Goal: Information Seeking & Learning: Learn about a topic

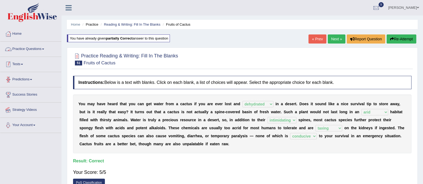
select select "dehydrated"
select select "arid"
select select "intimidating"
select select "taxing"
select select "conducive"
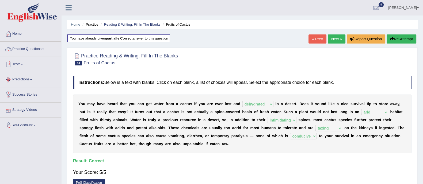
scroll to position [0, 0]
click at [38, 48] on link "Practice Questions" at bounding box center [30, 47] width 61 height 13
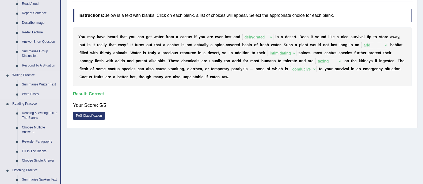
scroll to position [67, 0]
click at [34, 114] on link "Reading & Writing: Fill In The Blanks" at bounding box center [40, 115] width 40 height 14
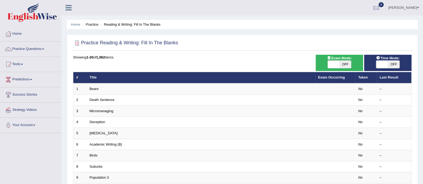
click at [340, 61] on span "OFF" at bounding box center [345, 64] width 12 height 7
checkbox input "true"
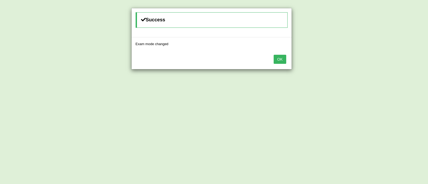
click at [282, 60] on button "OK" at bounding box center [280, 59] width 12 height 9
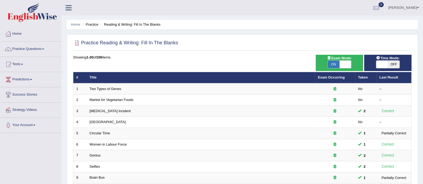
click at [392, 66] on span "OFF" at bounding box center [394, 64] width 12 height 7
checkbox input "true"
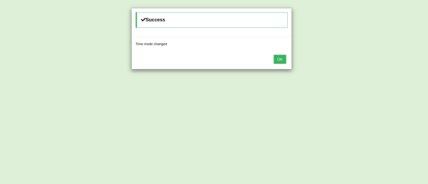
click at [278, 60] on button "OK" at bounding box center [280, 59] width 12 height 9
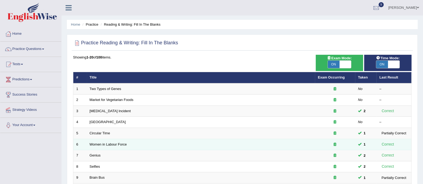
scroll to position [168, 0]
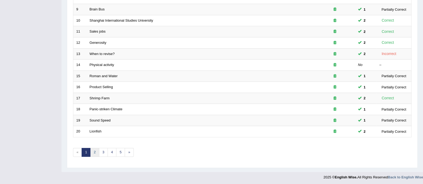
click at [91, 151] on link "2" at bounding box center [94, 152] width 9 height 9
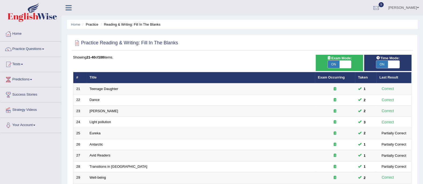
scroll to position [168, 0]
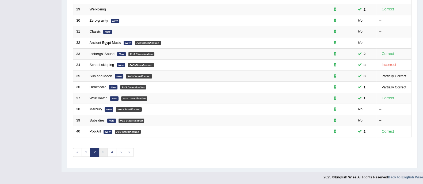
click at [104, 153] on link "3" at bounding box center [103, 152] width 9 height 9
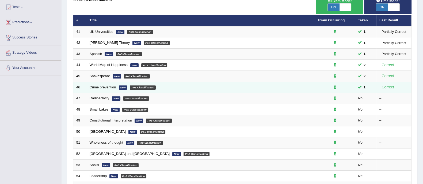
scroll to position [57, 0]
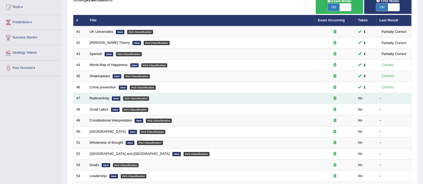
click at [99, 99] on td "Radioactivity New PoS Classification" at bounding box center [201, 98] width 228 height 11
click at [101, 99] on link "Radioactivity" at bounding box center [100, 98] width 20 height 4
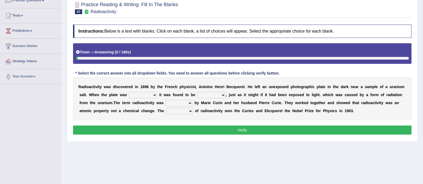
scroll to position [51, 0]
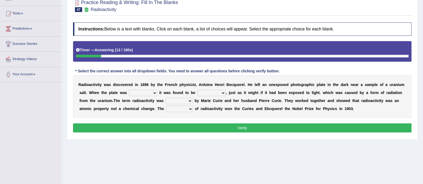
click at [144, 91] on select "developed unraveled overlapped transmitted" at bounding box center [143, 93] width 28 height 6
select select "unraveled"
click at [129, 90] on select "developed unraveled overlapped transmitted" at bounding box center [143, 93] width 28 height 6
click at [216, 93] on select "transparent corrugated fogged clarified" at bounding box center [211, 93] width 28 height 6
select select "transparent"
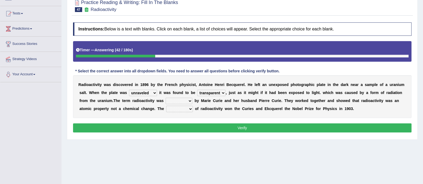
click at [197, 90] on select "transparent corrugated fogged clarified" at bounding box center [211, 93] width 28 height 6
click at [176, 103] on select "concocted coined expected estimated" at bounding box center [178, 101] width 27 height 6
select select "estimated"
click at [165, 98] on select "concocted coined expected estimated" at bounding box center [178, 101] width 27 height 6
click at [185, 107] on select "fabrication invention discharge discovery" at bounding box center [179, 109] width 27 height 6
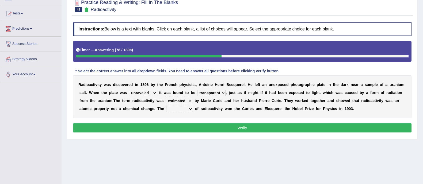
click at [171, 109] on select "fabrication invention discharge discovery" at bounding box center [179, 109] width 27 height 6
select select "discovery"
click at [166, 106] on select "fabrication invention discharge discovery" at bounding box center [179, 109] width 27 height 6
click at [194, 128] on button "Verify" at bounding box center [242, 128] width 338 height 9
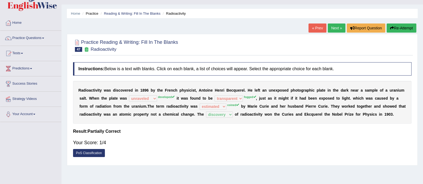
scroll to position [10, 0]
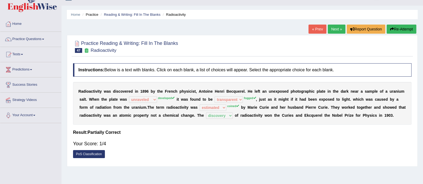
click at [401, 28] on button "Re-Attempt" at bounding box center [401, 29] width 30 height 9
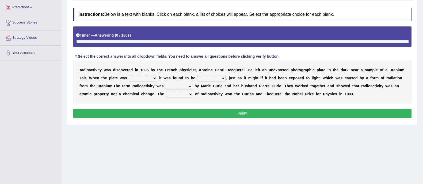
scroll to position [72, 0]
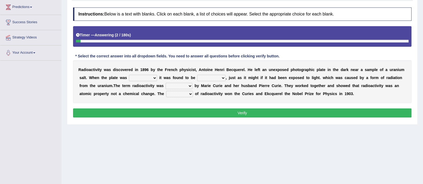
click at [144, 77] on select "developed unraveled overlapped transmitted" at bounding box center [143, 78] width 28 height 6
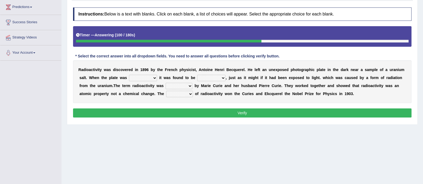
select select "developed"
click at [129, 75] on select "developed unraveled overlapped transmitted" at bounding box center [143, 78] width 28 height 6
click at [210, 77] on select "transparent corrugated fogged clarified" at bounding box center [211, 78] width 28 height 6
select select "fogged"
click at [197, 75] on select "transparent corrugated fogged clarified" at bounding box center [211, 78] width 28 height 6
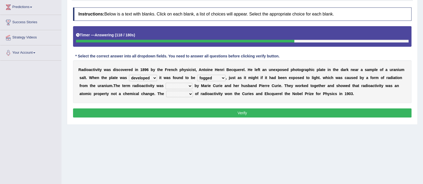
click at [171, 84] on select "concocted coined expected estimated" at bounding box center [178, 86] width 27 height 6
select select "estimated"
click at [165, 83] on select "concocted coined expected estimated" at bounding box center [178, 86] width 27 height 6
click at [178, 93] on select "fabrication invention discharge discovery" at bounding box center [179, 94] width 27 height 6
select select "discovery"
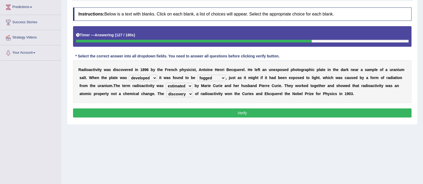
click at [166, 91] on select "fabrication invention discharge discovery" at bounding box center [179, 94] width 27 height 6
click at [175, 84] on select "concocted coined expected estimated" at bounding box center [178, 86] width 27 height 6
select select "coined"
click at [165, 83] on select "concocted coined expected estimated" at bounding box center [178, 86] width 27 height 6
click at [171, 116] on button "Verify" at bounding box center [242, 113] width 338 height 9
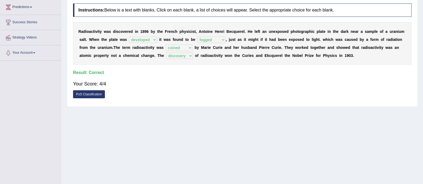
scroll to position [0, 0]
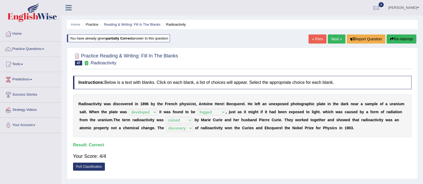
click at [333, 40] on link "Next »" at bounding box center [337, 38] width 18 height 9
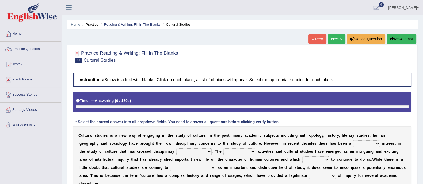
scroll to position [78, 0]
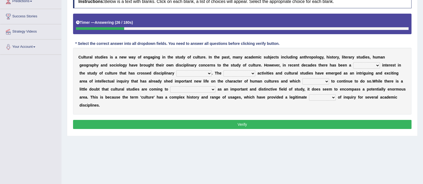
click at [353, 67] on select "renewed refunded renowned irresistible" at bounding box center [366, 65] width 27 height 6
select select "renewed"
click at [353, 62] on select "renewed refunded renowned irresistible" at bounding box center [366, 65] width 27 height 6
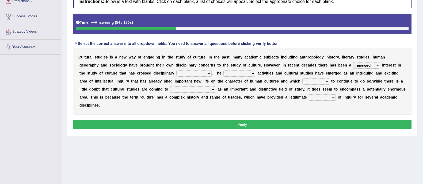
click at [181, 73] on select "discriminations similarities boundaries differentiations" at bounding box center [193, 73] width 35 height 6
select select "boundaries"
click at [176, 70] on select "discriminations similarities boundaries differentiations" at bounding box center [193, 73] width 35 height 6
click at [223, 74] on select "simultaneous spontaneous resulting derivative" at bounding box center [239, 73] width 32 height 6
select select "simultaneous"
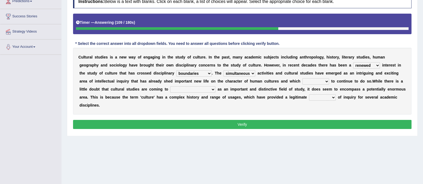
click at [223, 70] on select "simultaneous spontaneous resulting derivative" at bounding box center [239, 73] width 32 height 6
click at [302, 80] on select "declines responds promises hesitates" at bounding box center [315, 81] width 27 height 6
select select "promises"
click at [302, 78] on select "declines responds promises hesitates" at bounding box center [315, 81] width 27 height 6
click at [188, 90] on select "phase out pull together be widely recognized be narrowly reduced" at bounding box center [192, 89] width 45 height 6
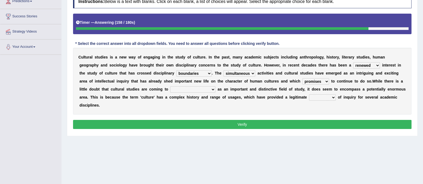
select select "be widely recognized"
click at [170, 86] on select "phase out pull together be widely recognized be narrowly reduced" at bounding box center [192, 89] width 45 height 6
click at [319, 97] on select "dispersion focus revision instance" at bounding box center [322, 97] width 27 height 6
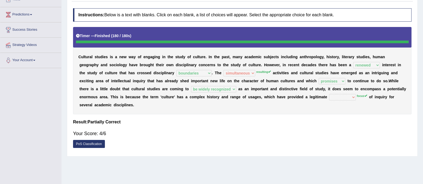
scroll to position [65, 0]
